Goal: Information Seeking & Learning: Find specific fact

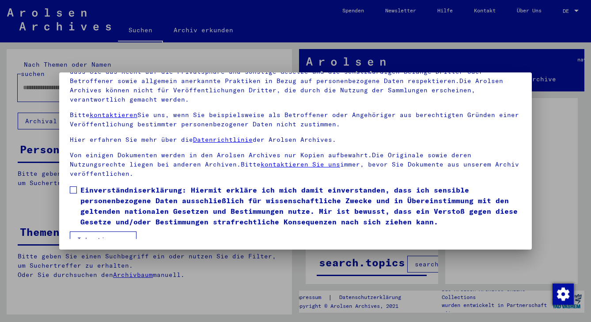
scroll to position [76, 0]
click at [75, 186] on span at bounding box center [73, 189] width 7 height 7
click at [110, 231] on button "Ich stimme zu" at bounding box center [103, 239] width 67 height 17
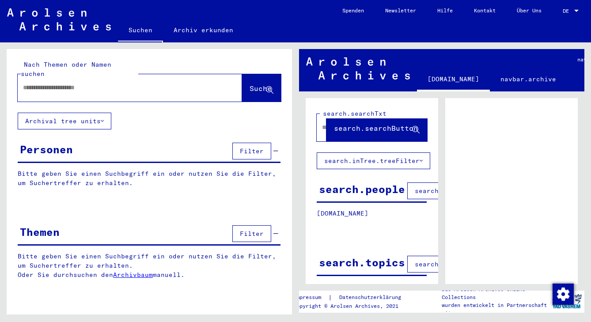
click at [78, 83] on input "text" at bounding box center [122, 87] width 198 height 9
click at [249, 84] on span "Suche" at bounding box center [260, 88] width 22 height 9
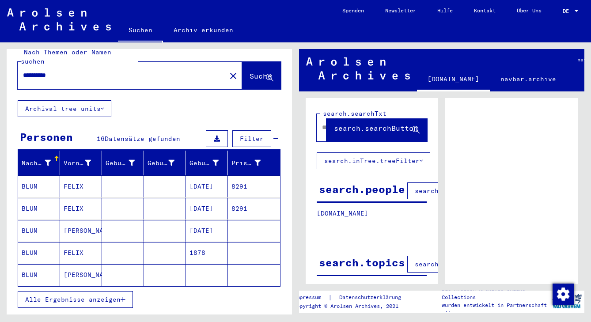
scroll to position [13, 0]
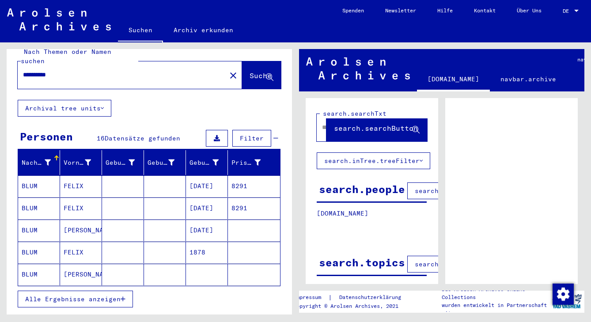
click at [34, 243] on mat-cell "BLUM" at bounding box center [39, 252] width 42 height 22
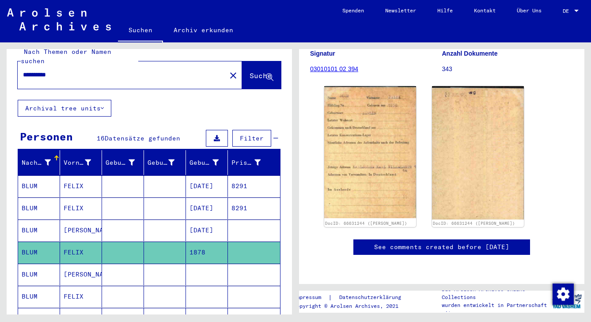
scroll to position [158, 0]
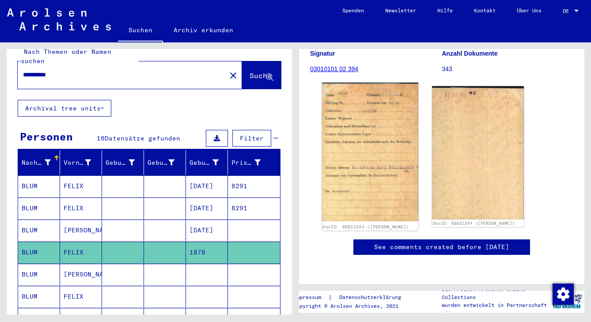
click at [355, 146] on img at bounding box center [370, 152] width 96 height 139
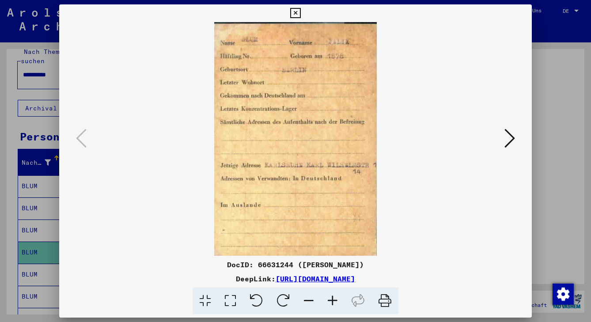
click at [300, 10] on icon at bounding box center [295, 13] width 10 height 11
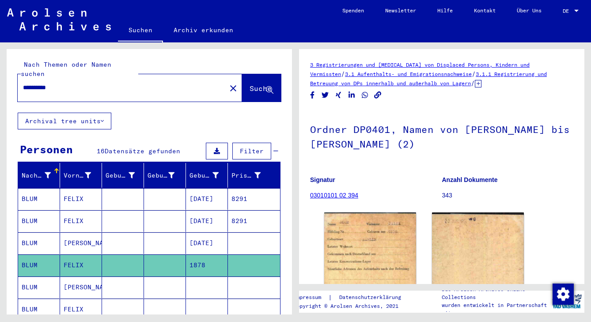
scroll to position [0, 0]
drag, startPoint x: 62, startPoint y: 78, endPoint x: 21, endPoint y: 76, distance: 40.6
click at [21, 78] on div "**********" at bounding box center [119, 88] width 203 height 20
click at [249, 84] on span "Suche" at bounding box center [260, 88] width 22 height 9
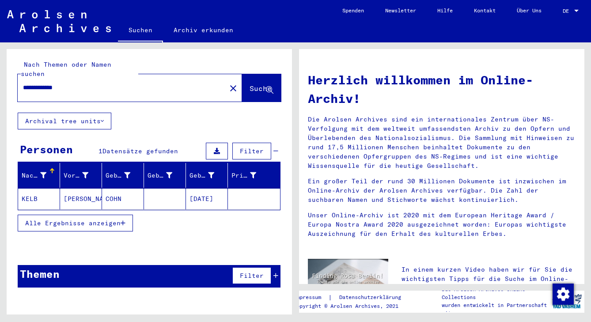
click at [55, 83] on input "**********" at bounding box center [119, 87] width 192 height 9
click at [249, 84] on span "Suche" at bounding box center [260, 88] width 22 height 9
drag, startPoint x: 58, startPoint y: 77, endPoint x: 13, endPoint y: 79, distance: 45.1
click at [13, 79] on div "**********" at bounding box center [149, 81] width 285 height 64
click at [249, 84] on span "Suche" at bounding box center [260, 88] width 22 height 9
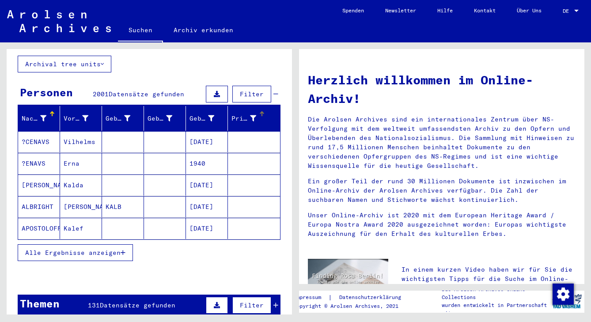
scroll to position [57, 0]
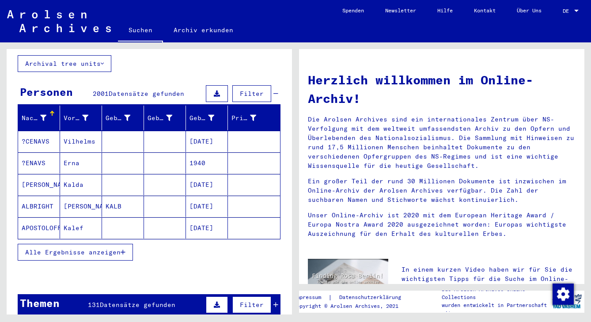
click at [108, 248] on span "Alle Ergebnisse anzeigen" at bounding box center [72, 252] width 95 height 8
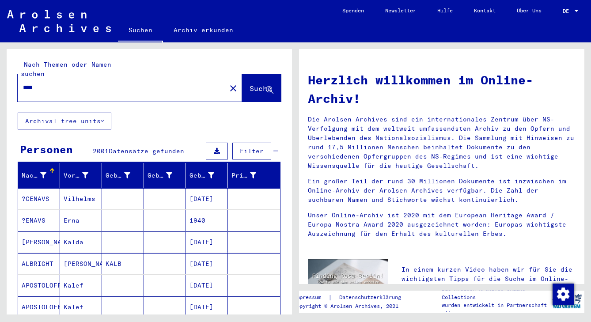
scroll to position [0, 0]
click at [24, 83] on input "****" at bounding box center [119, 87] width 192 height 9
click at [249, 84] on span "Suche" at bounding box center [260, 88] width 22 height 9
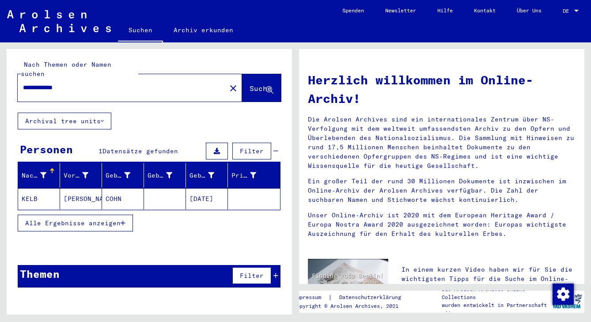
click at [103, 219] on span "Alle Ergebnisse anzeigen" at bounding box center [72, 223] width 95 height 8
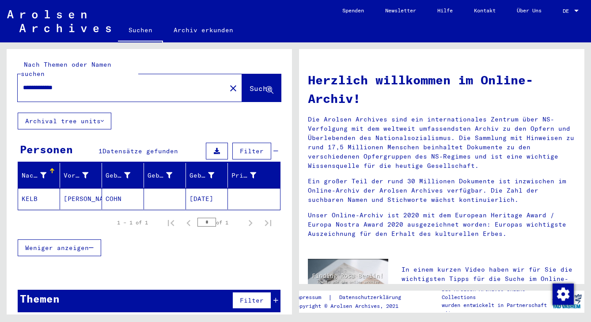
click at [54, 83] on input "**********" at bounding box center [119, 87] width 192 height 9
click at [249, 84] on span "Suche" at bounding box center [260, 88] width 22 height 9
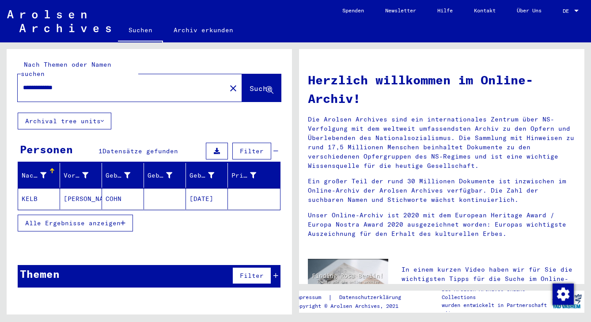
drag, startPoint x: 57, startPoint y: 79, endPoint x: 10, endPoint y: 72, distance: 47.3
click at [10, 72] on div "**********" at bounding box center [149, 81] width 285 height 64
type input "****"
click at [252, 84] on span "Suche" at bounding box center [260, 88] width 22 height 9
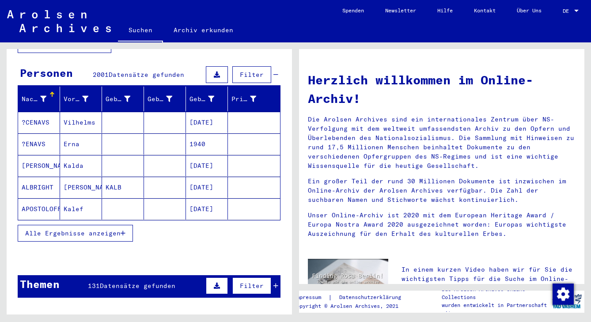
scroll to position [77, 0]
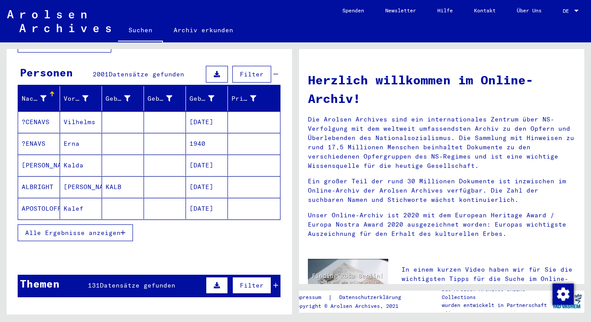
click at [106, 229] on span "Alle Ergebnisse anzeigen" at bounding box center [72, 233] width 95 height 8
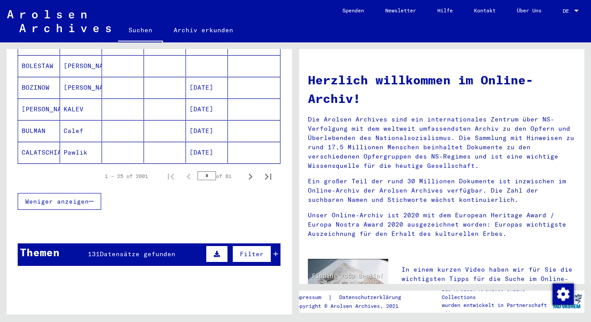
scroll to position [567, 0]
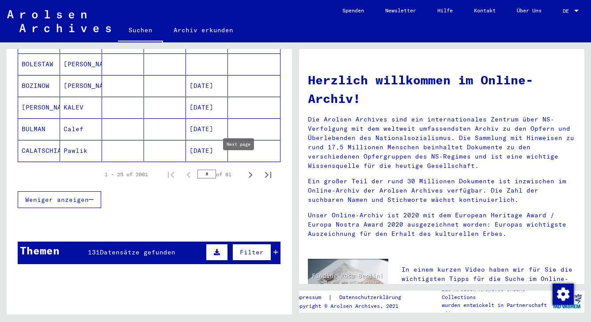
click at [249, 172] on icon "Next page" at bounding box center [251, 175] width 4 height 6
type input "*"
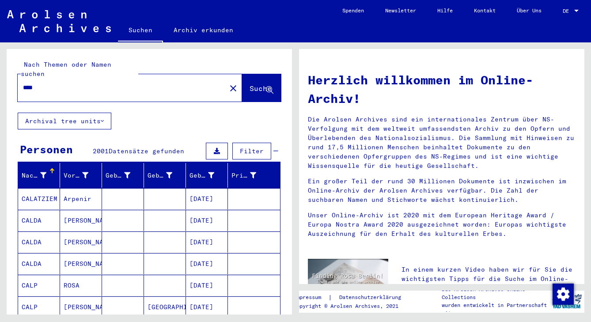
scroll to position [0, 0]
click at [246, 147] on span "Filter" at bounding box center [252, 151] width 24 height 8
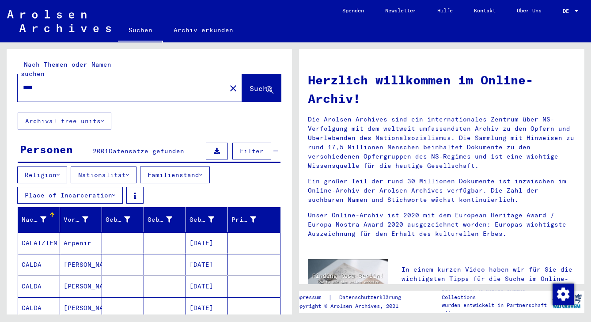
click at [129, 172] on icon at bounding box center [127, 175] width 3 height 6
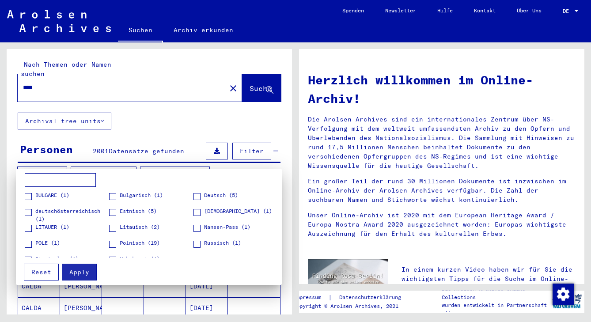
click at [193, 198] on span at bounding box center [196, 196] width 7 height 7
click at [83, 276] on span "Apply" at bounding box center [79, 272] width 20 height 8
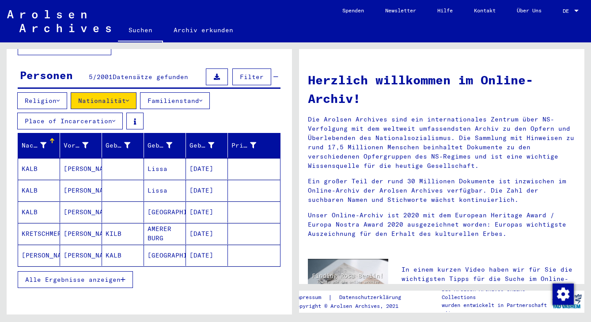
scroll to position [77, 0]
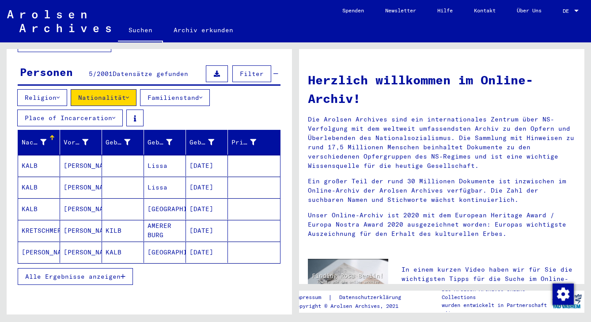
click at [108, 268] on button "Alle Ergebnisse anzeigen" at bounding box center [75, 276] width 115 height 17
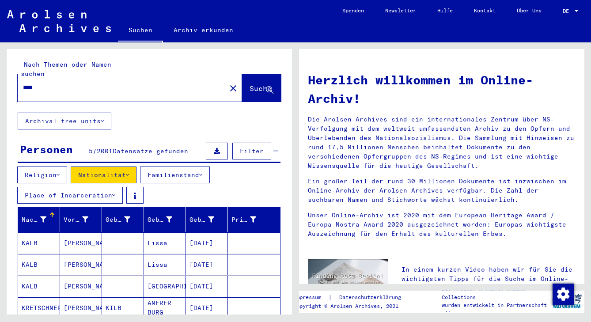
scroll to position [0, 0]
click at [126, 166] on button "Nationalität" at bounding box center [104, 174] width 66 height 17
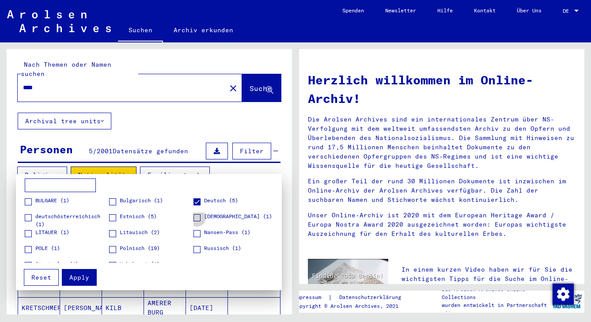
click at [195, 219] on span at bounding box center [196, 217] width 7 height 7
click at [86, 281] on span "Apply" at bounding box center [79, 277] width 20 height 8
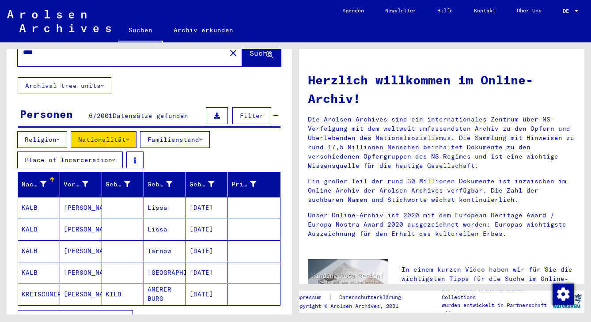
scroll to position [47, 0]
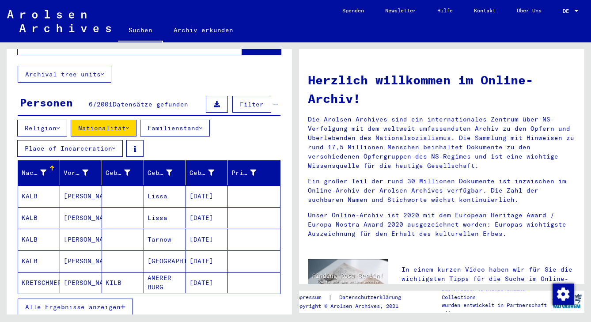
click at [98, 303] on span "Alle Ergebnisse anzeigen" at bounding box center [72, 307] width 95 height 8
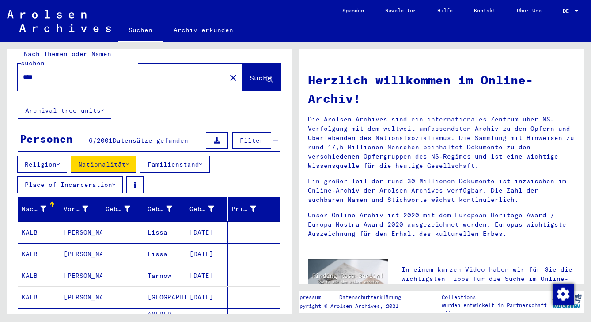
scroll to position [17, 0]
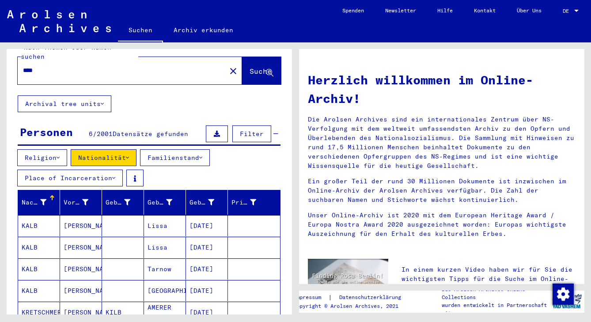
click at [136, 149] on button "Nationalität" at bounding box center [104, 157] width 66 height 17
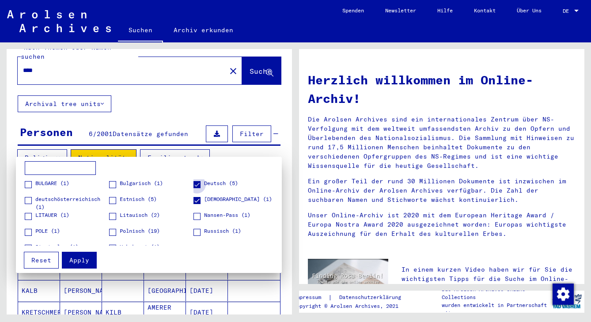
click at [194, 187] on span at bounding box center [196, 184] width 7 height 7
click at [193, 202] on span at bounding box center [196, 200] width 7 height 7
click at [87, 263] on span "Apply" at bounding box center [79, 260] width 20 height 8
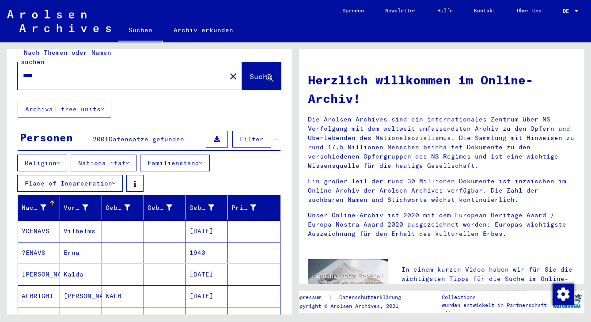
scroll to position [11, 0]
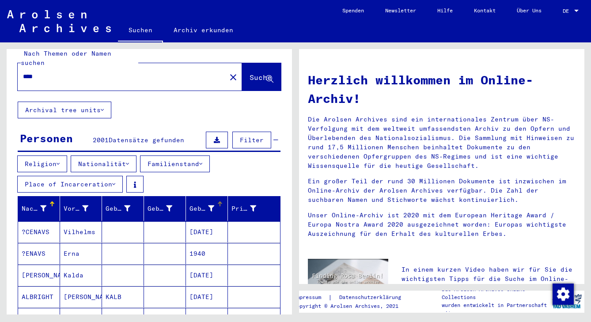
click at [208, 205] on icon at bounding box center [211, 208] width 6 height 6
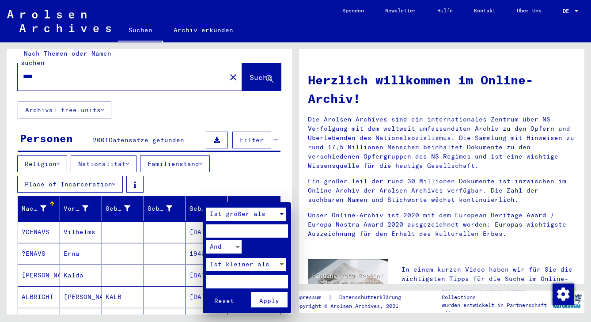
click at [279, 212] on div at bounding box center [282, 213] width 8 height 13
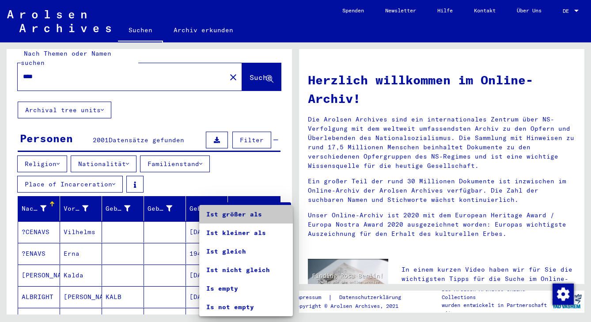
click at [279, 212] on span "Ist größer als" at bounding box center [245, 214] width 79 height 19
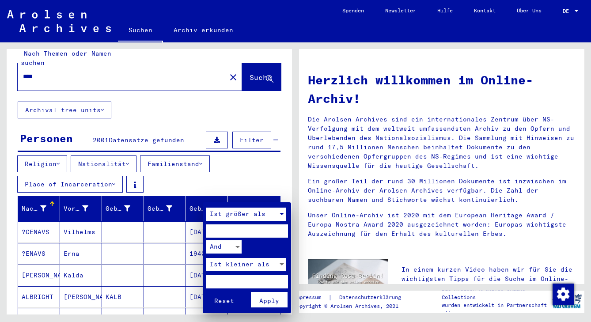
click at [247, 228] on input "number" at bounding box center [247, 230] width 82 height 13
type input "****"
click at [224, 275] on input "number" at bounding box center [247, 281] width 82 height 13
type input "****"
click at [272, 297] on span "Apply" at bounding box center [269, 301] width 20 height 8
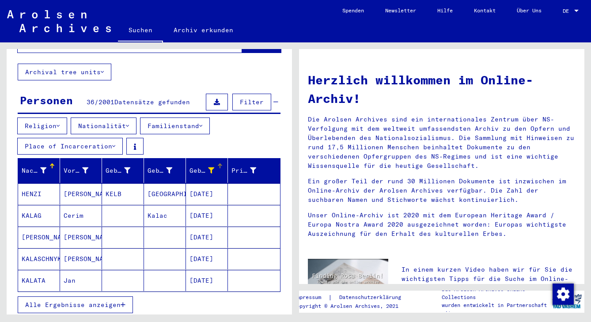
scroll to position [53, 0]
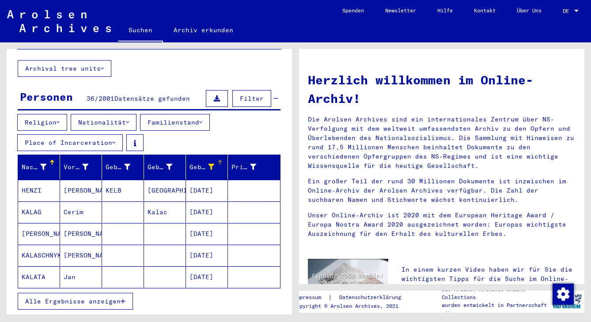
click at [112, 297] on span "Alle Ergebnisse anzeigen" at bounding box center [72, 301] width 95 height 8
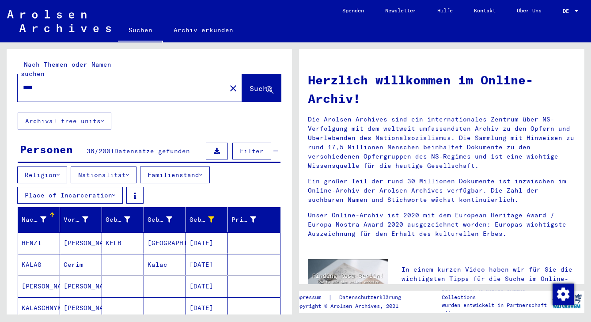
scroll to position [0, 0]
click at [254, 147] on span "Filter" at bounding box center [252, 151] width 24 height 8
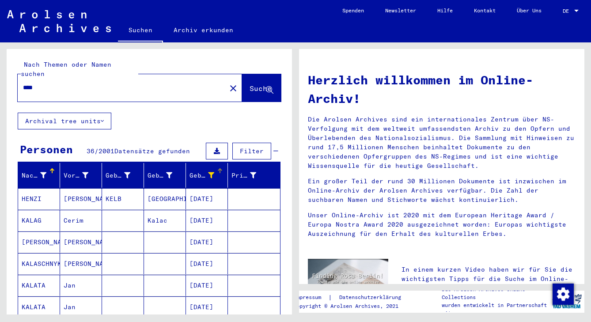
click at [208, 171] on div at bounding box center [211, 175] width 6 height 9
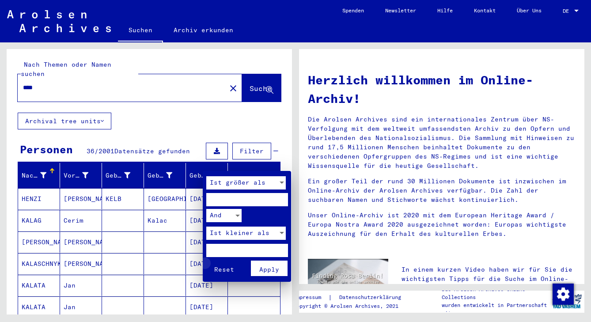
click at [233, 265] on span "Reset" at bounding box center [224, 269] width 20 height 8
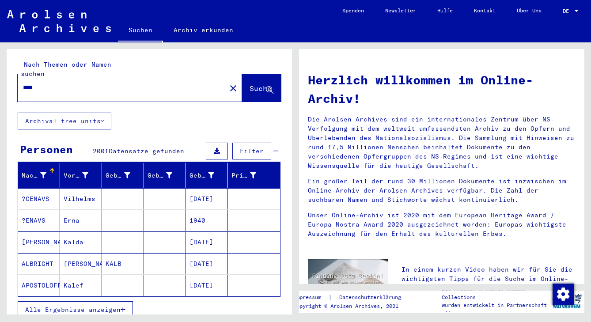
drag, startPoint x: 43, startPoint y: 76, endPoint x: 21, endPoint y: 75, distance: 22.1
click at [21, 78] on div "****" at bounding box center [117, 88] width 198 height 20
click at [60, 23] on img at bounding box center [59, 21] width 104 height 22
